Goal: Task Accomplishment & Management: Complete application form

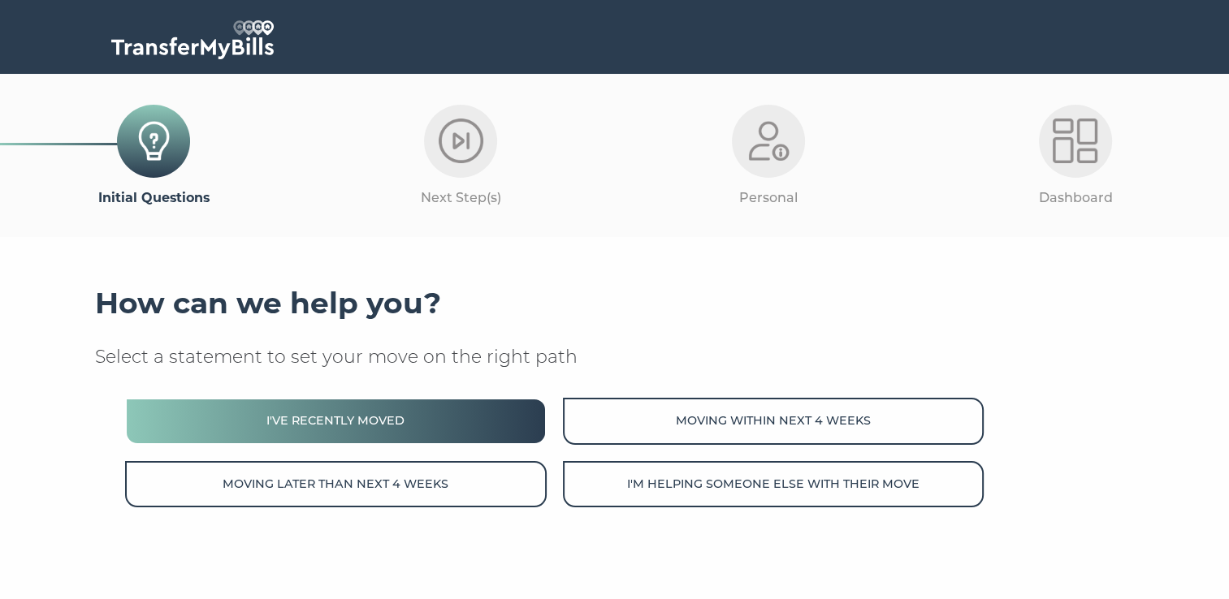
click at [357, 429] on button "I've recently moved" at bounding box center [335, 421] width 421 height 46
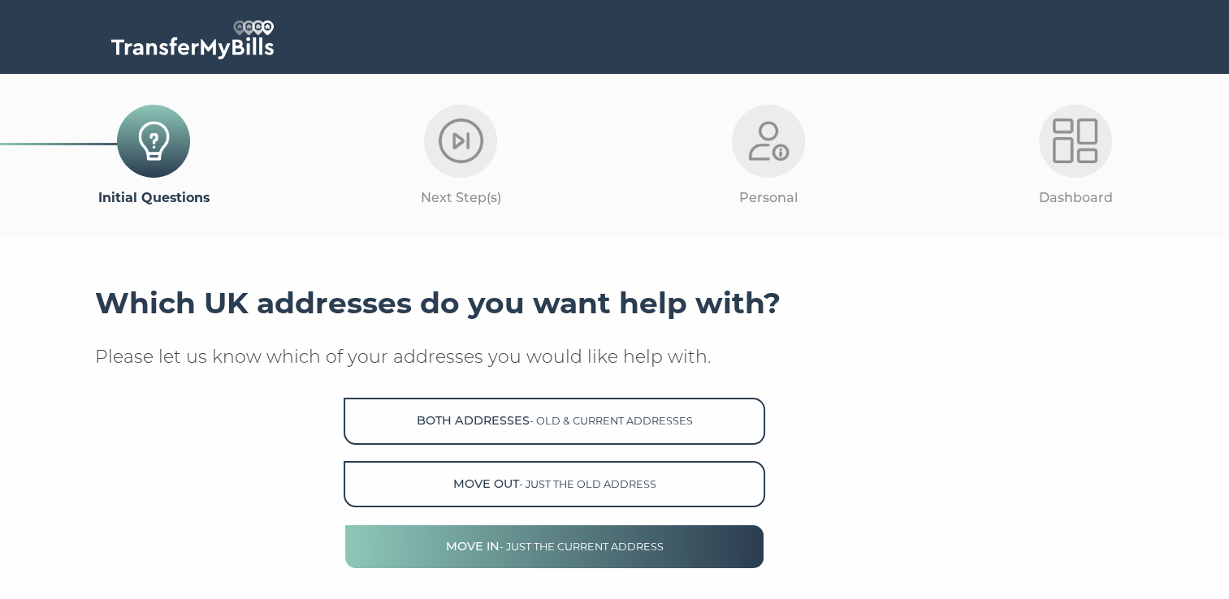
click at [608, 554] on button "Move in - just the current address" at bounding box center [554, 547] width 421 height 46
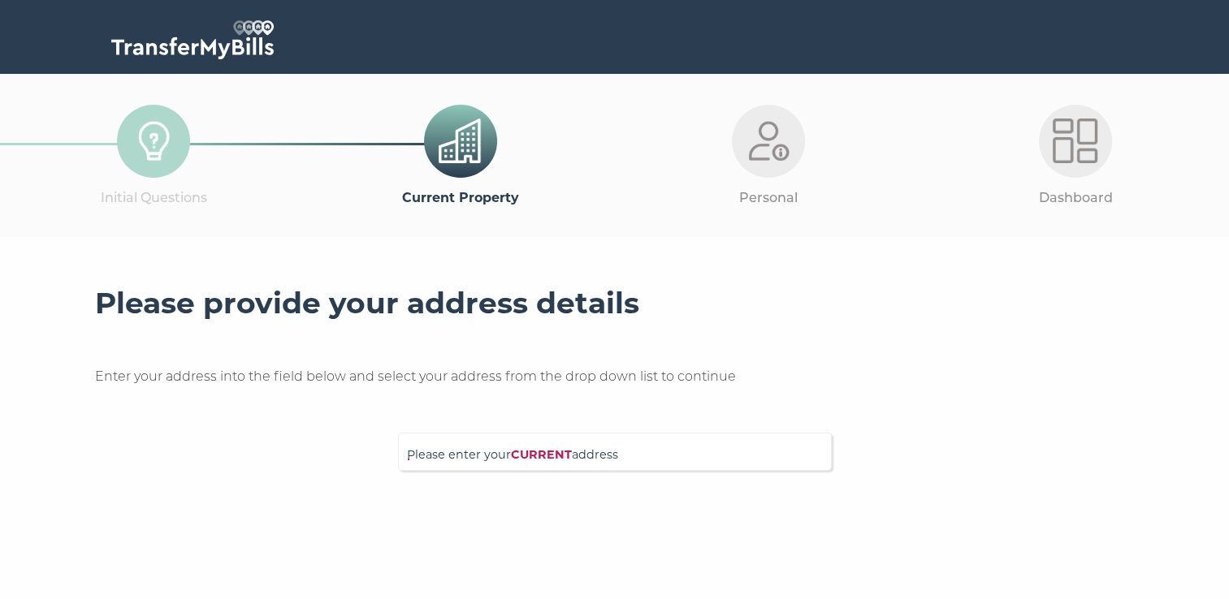
click at [553, 439] on div "Please enter your CURRENT address" at bounding box center [615, 452] width 434 height 38
click at [552, 450] on input "Please enter your CURRENT address" at bounding box center [581, 450] width 349 height 16
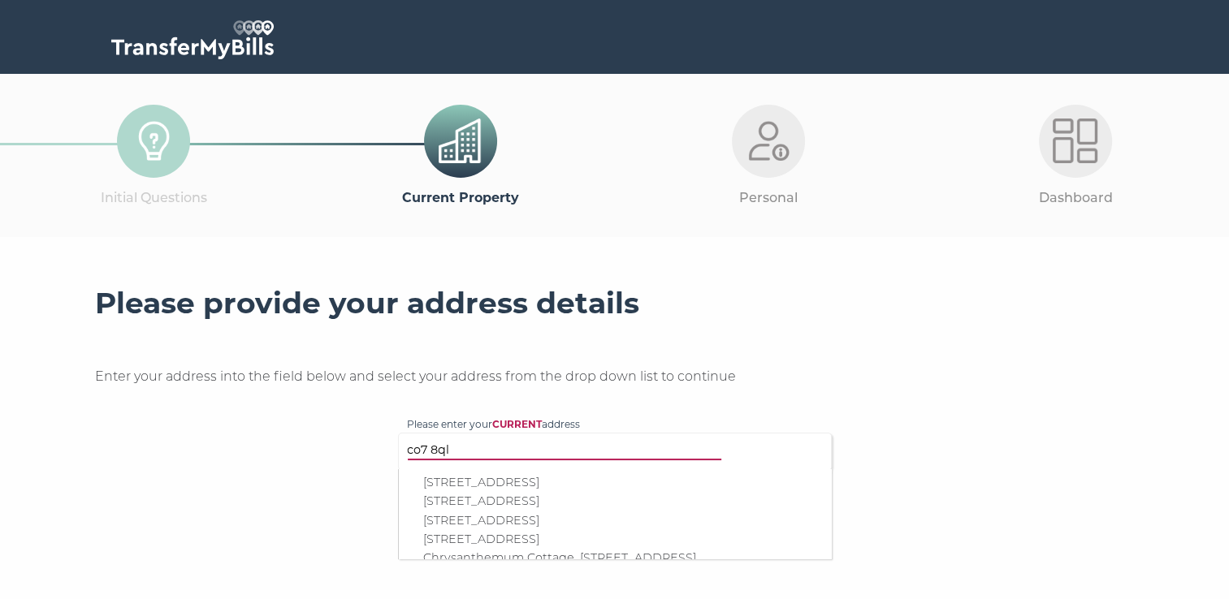
type input "co7 8ql"
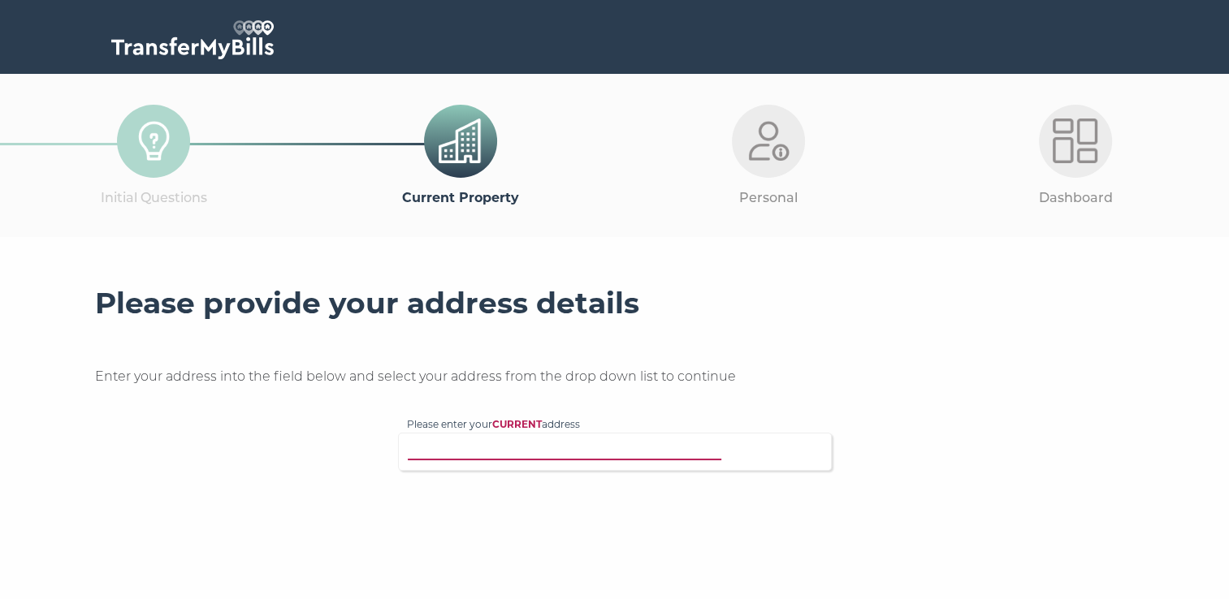
click at [611, 452] on input "Please enter your CURRENT address" at bounding box center [581, 450] width 349 height 16
type input "co7 8ql"
click at [642, 481] on p "Moor Lodge, Moors Close, Great Bentley, Colchester, CO7 8QL" at bounding box center [623, 471] width 400 height 19
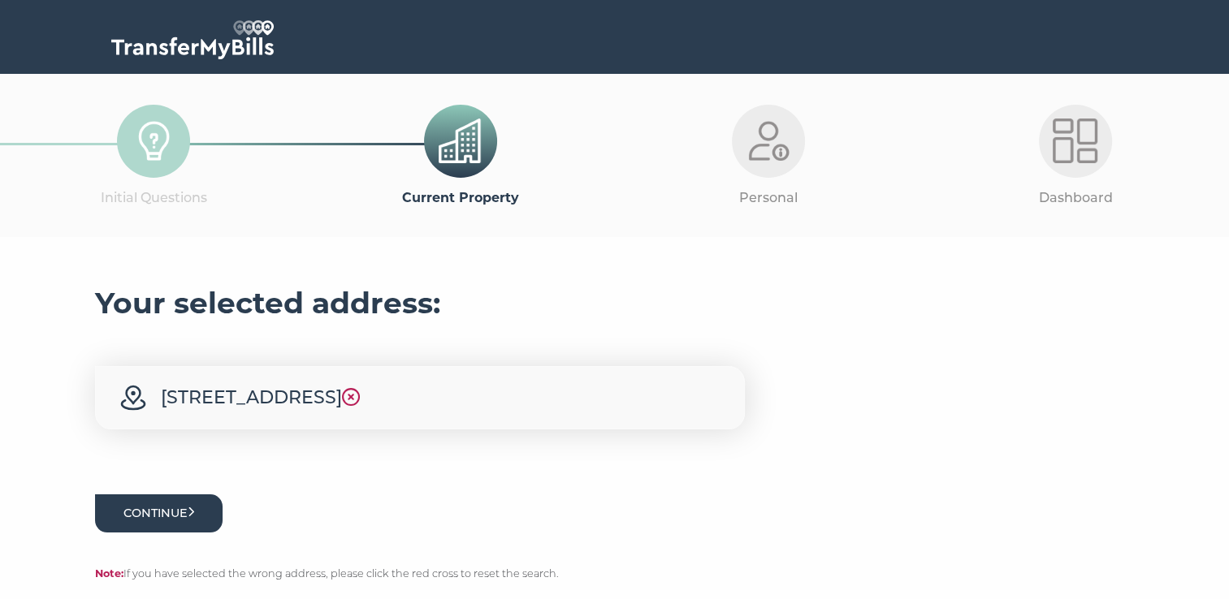
click at [149, 533] on button "Continue" at bounding box center [159, 514] width 128 height 38
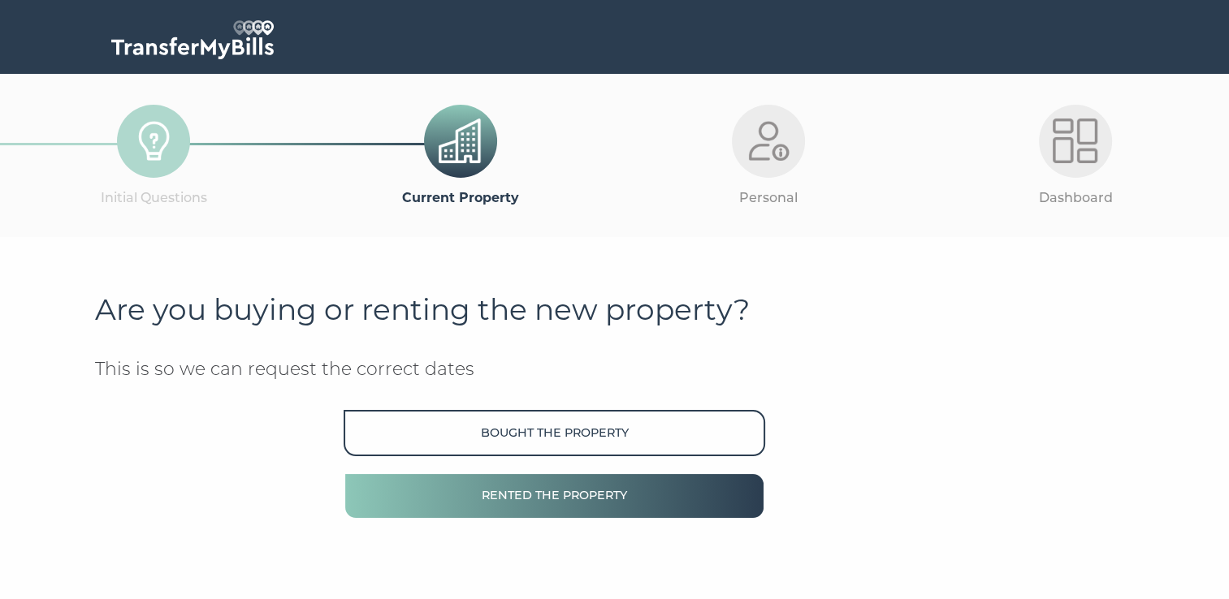
click at [582, 492] on button "Rented the property" at bounding box center [554, 496] width 421 height 46
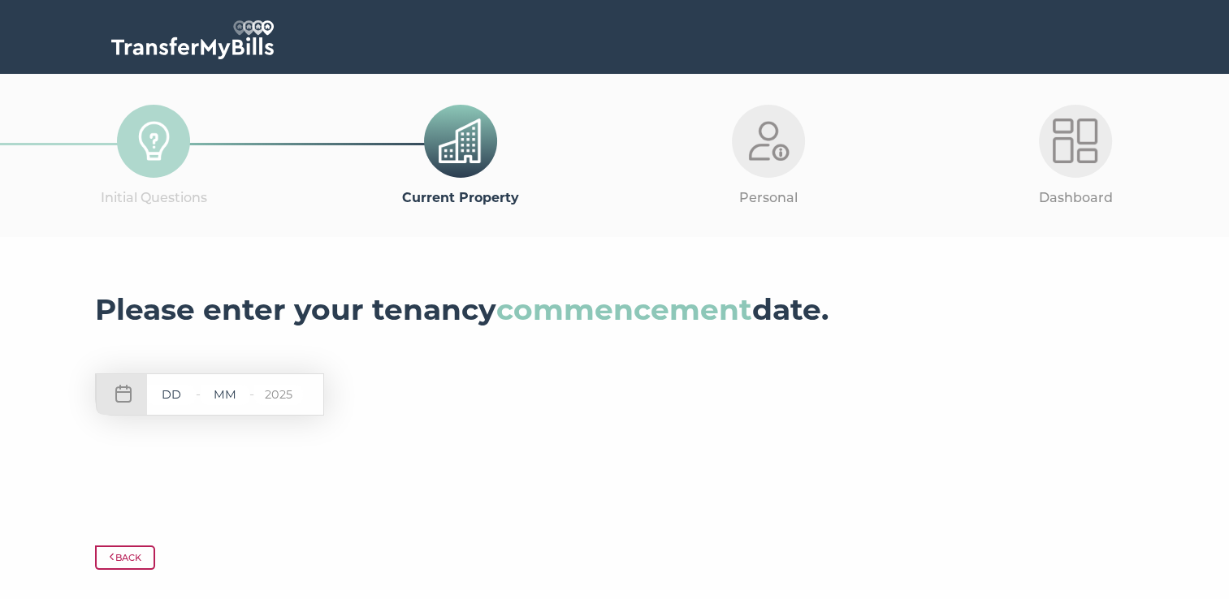
click at [190, 395] on input "text" at bounding box center [171, 395] width 49 height 20
type input "01"
click at [244, 391] on input "text" at bounding box center [225, 395] width 49 height 20
drag, startPoint x: 244, startPoint y: 391, endPoint x: 221, endPoint y: 395, distance: 23.0
click at [221, 395] on input "text" at bounding box center [225, 395] width 49 height 20
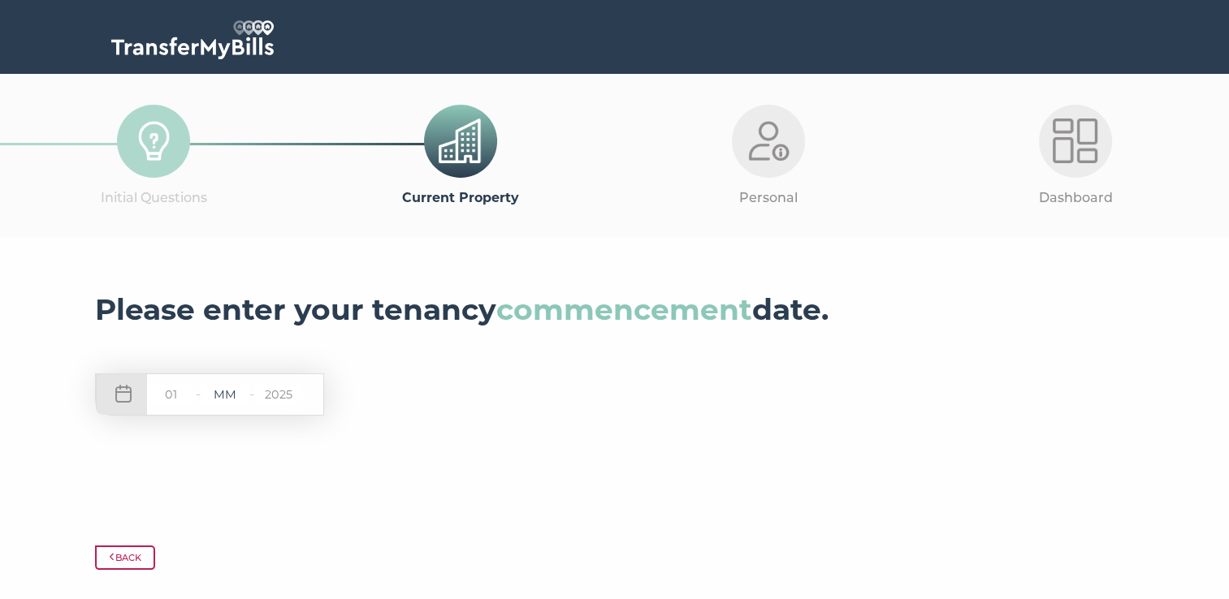
drag, startPoint x: 241, startPoint y: 399, endPoint x: 221, endPoint y: 400, distance: 20.4
click at [221, 400] on input "text" at bounding box center [225, 395] width 49 height 20
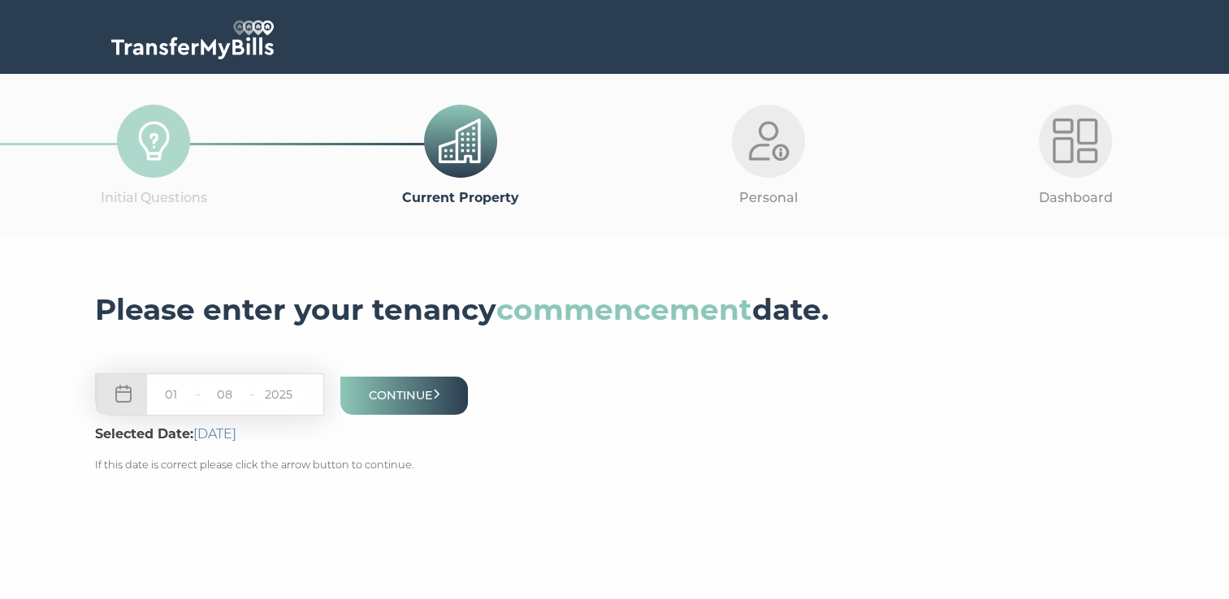
type input "08"
click at [455, 402] on button "Continue" at bounding box center [404, 396] width 128 height 38
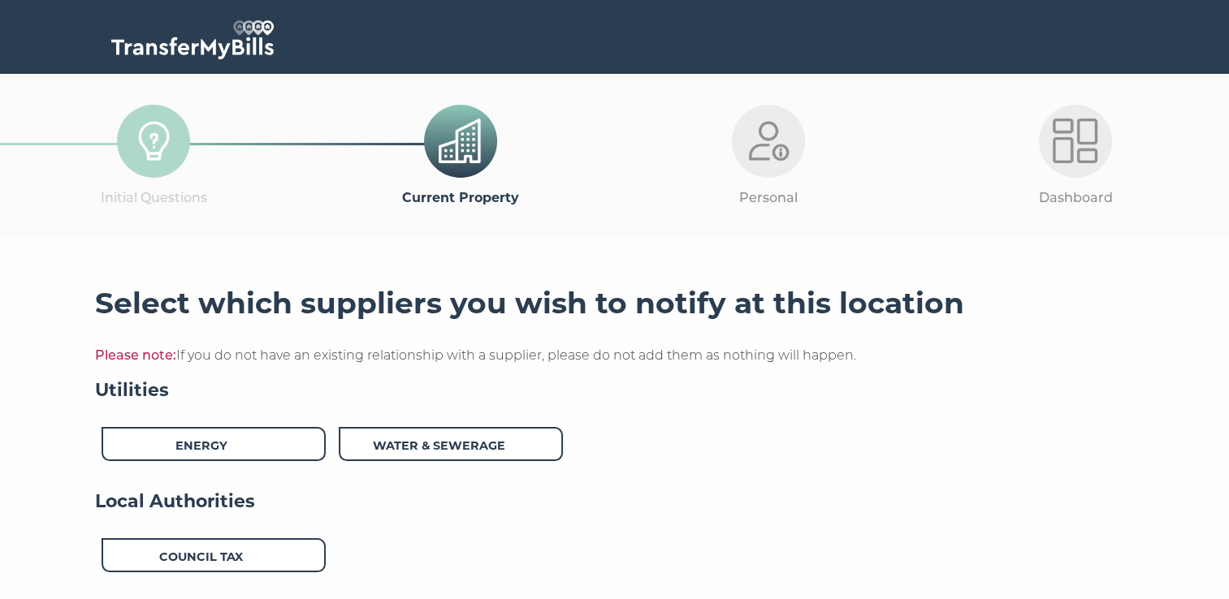
click at [247, 420] on div "Utilities Energy Water & Sewerage" at bounding box center [615, 433] width 1040 height 111
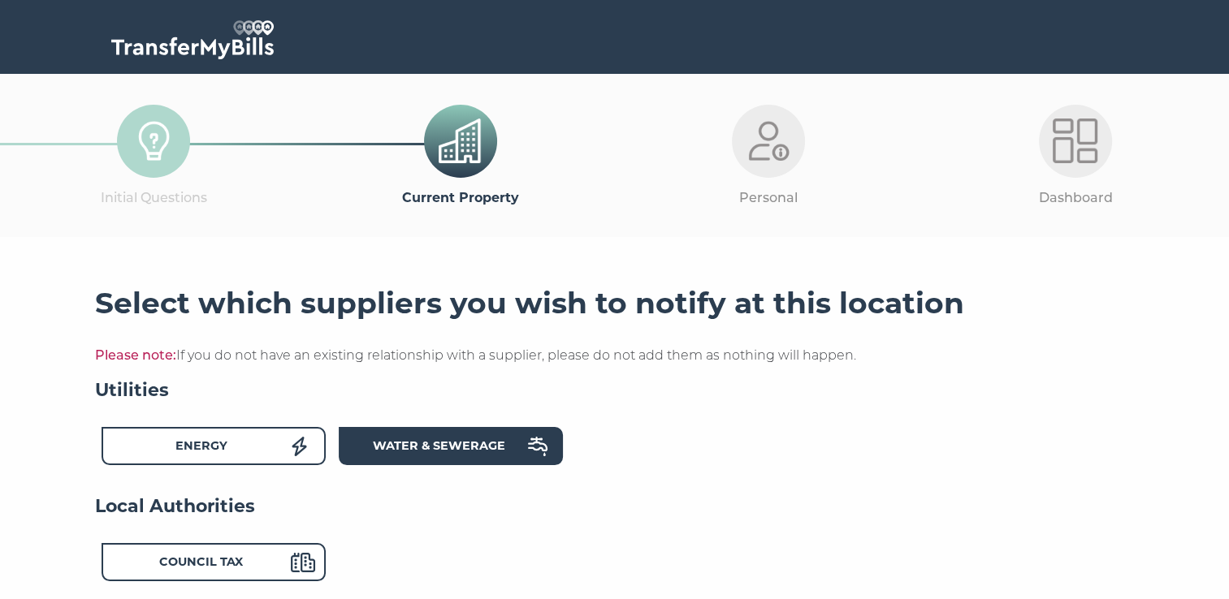
drag, startPoint x: 426, startPoint y: 443, endPoint x: 418, endPoint y: 447, distance: 8.7
click at [426, 446] on strong "Water & Sewerage" at bounding box center [439, 446] width 132 height 15
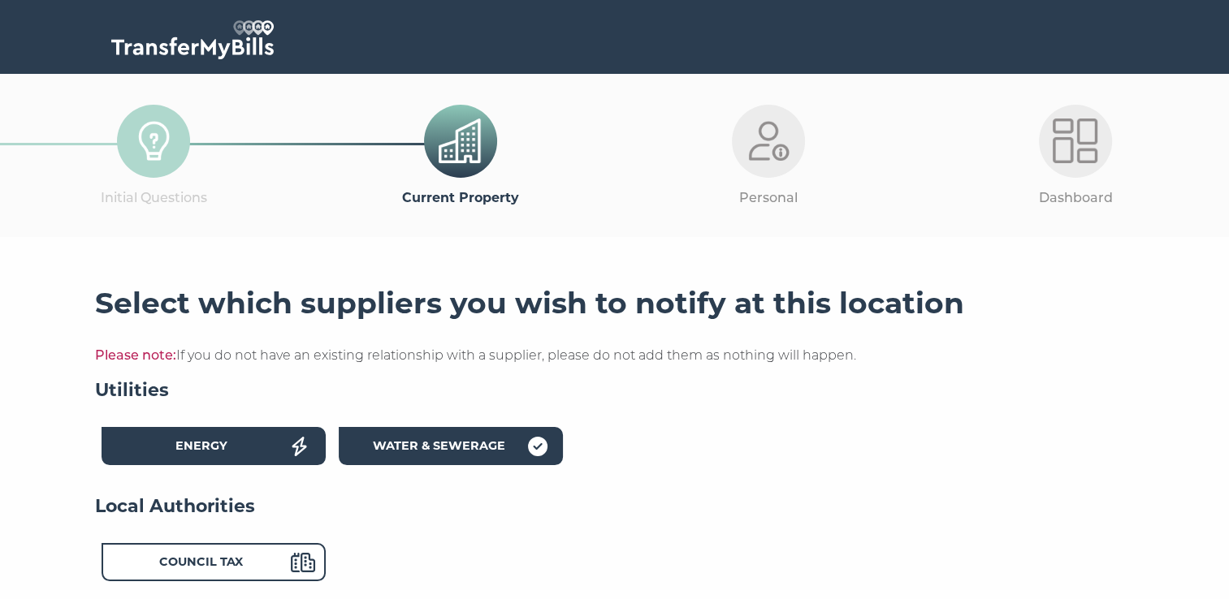
click at [277, 446] on div "Energy" at bounding box center [201, 449] width 179 height 24
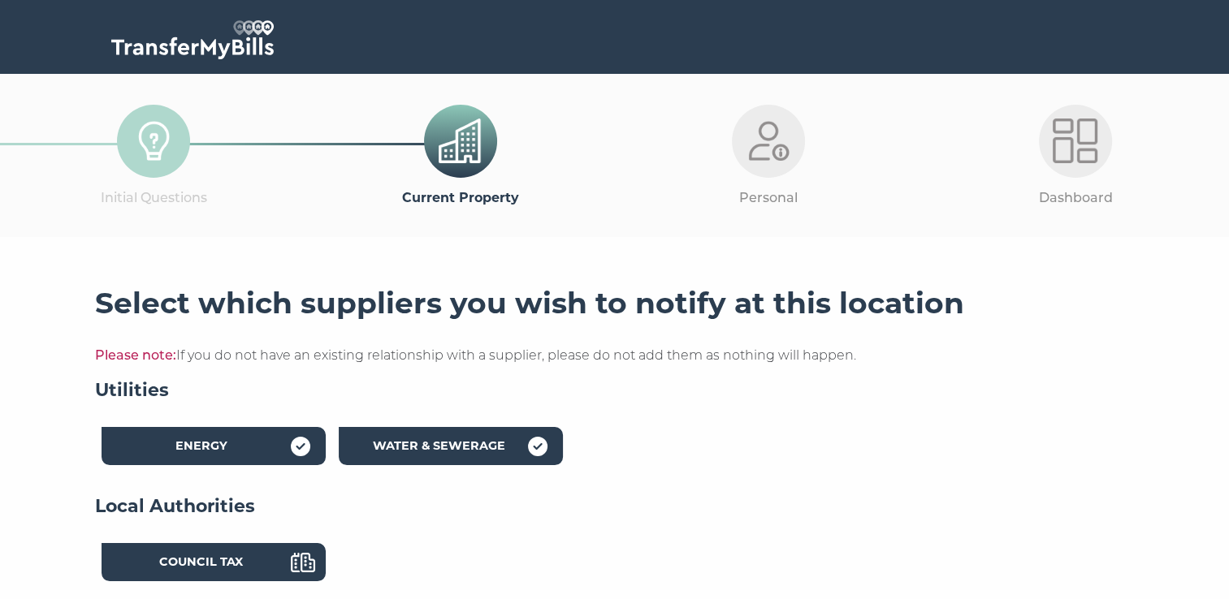
click at [252, 554] on div "Council Tax" at bounding box center [201, 565] width 179 height 24
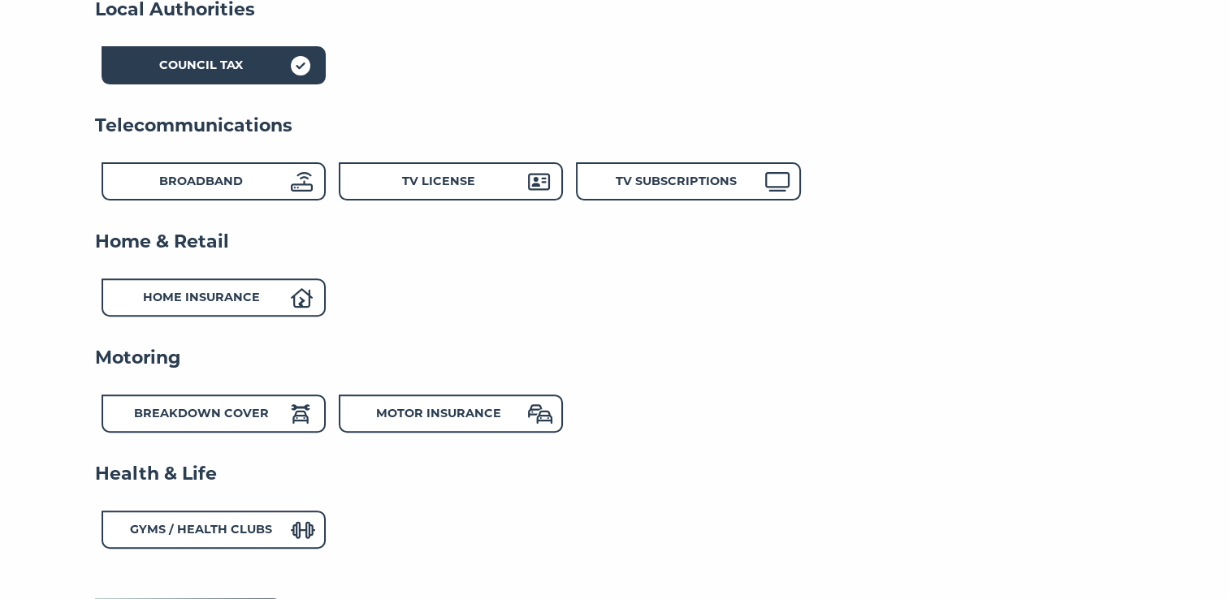
scroll to position [650, 0]
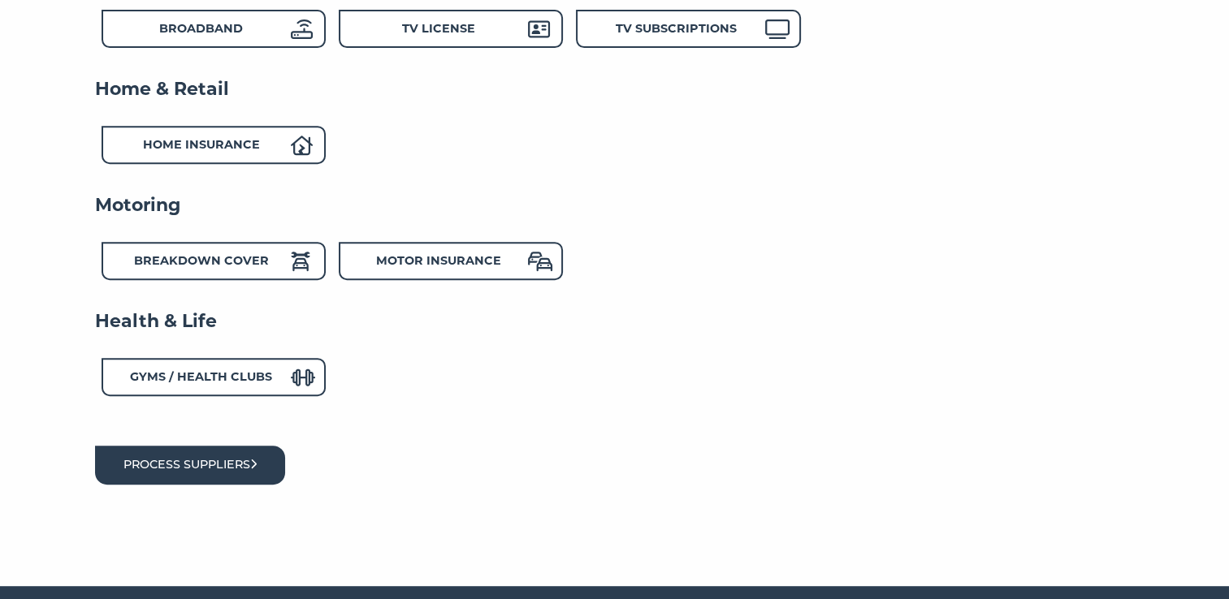
click at [236, 461] on button "Process suppliers" at bounding box center [190, 465] width 191 height 38
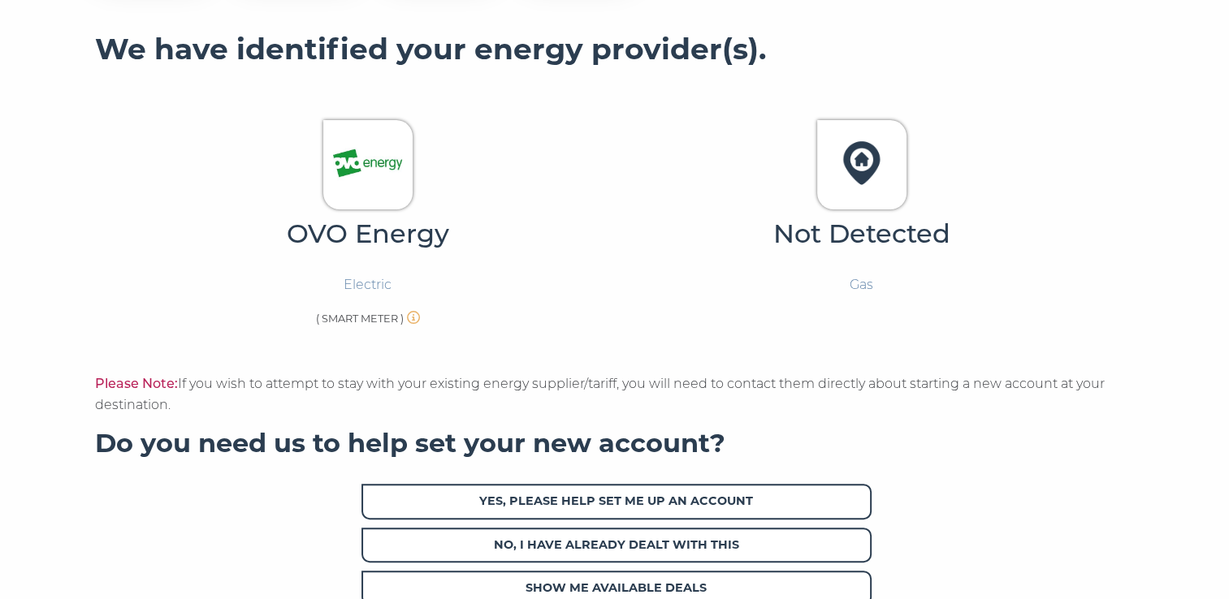
scroll to position [325, 0]
